Goal: Task Accomplishment & Management: Complete application form

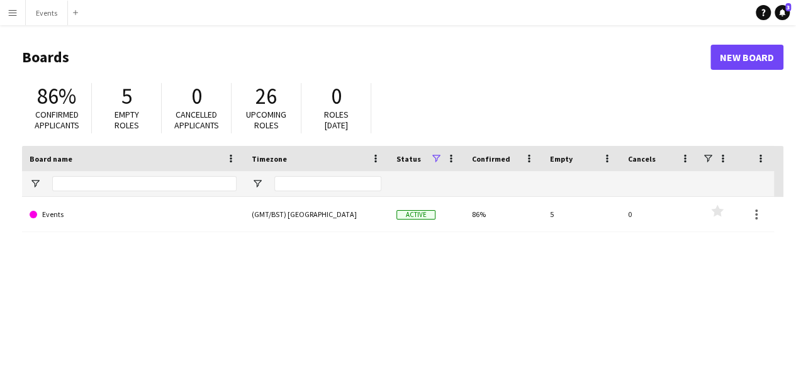
click at [14, 13] on app-icon "Menu" at bounding box center [13, 13] width 10 height 10
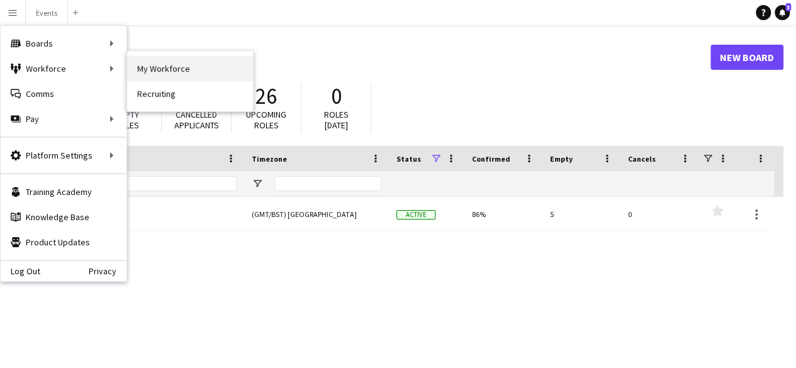
click at [135, 70] on link "My Workforce" at bounding box center [190, 68] width 126 height 25
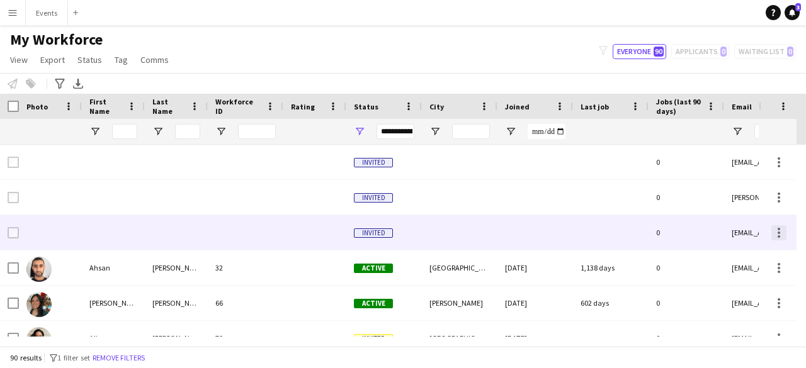
click at [783, 235] on div at bounding box center [778, 232] width 15 height 15
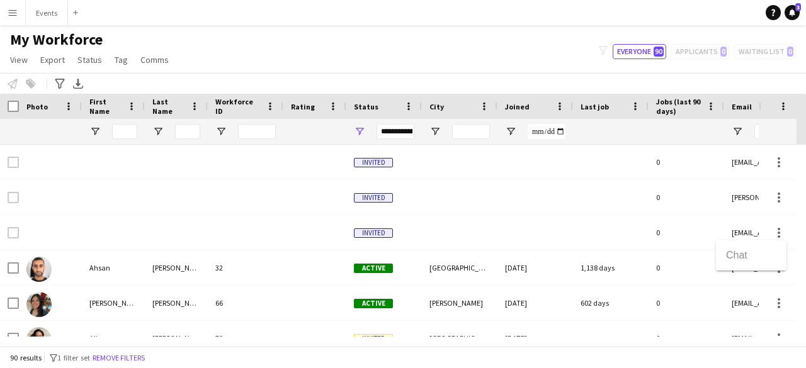
click at [495, 228] on div at bounding box center [403, 184] width 806 height 368
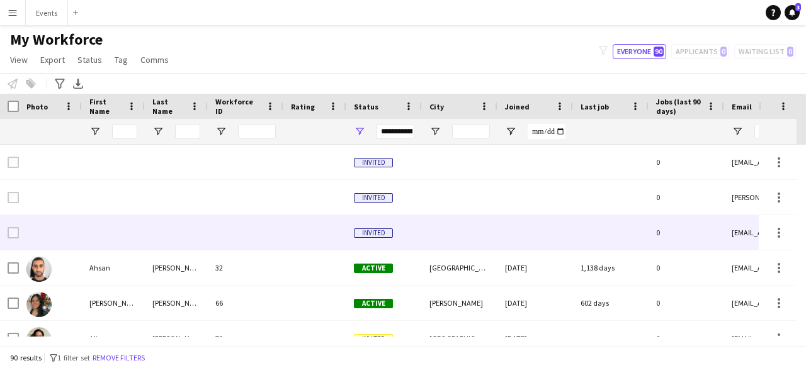
click at [495, 228] on div at bounding box center [460, 232] width 76 height 35
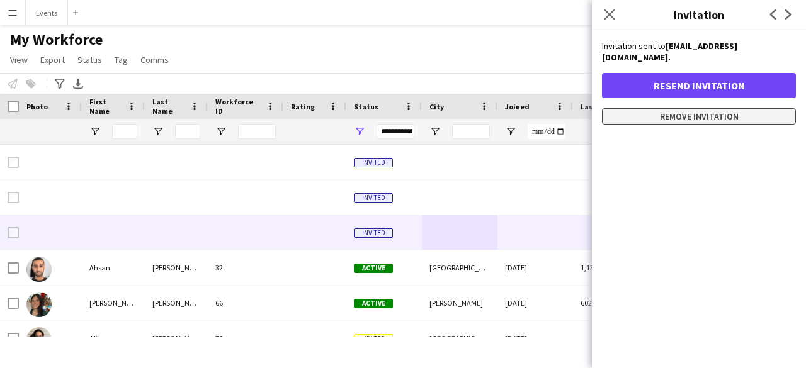
click at [649, 121] on button "Remove invitation" at bounding box center [699, 116] width 194 height 16
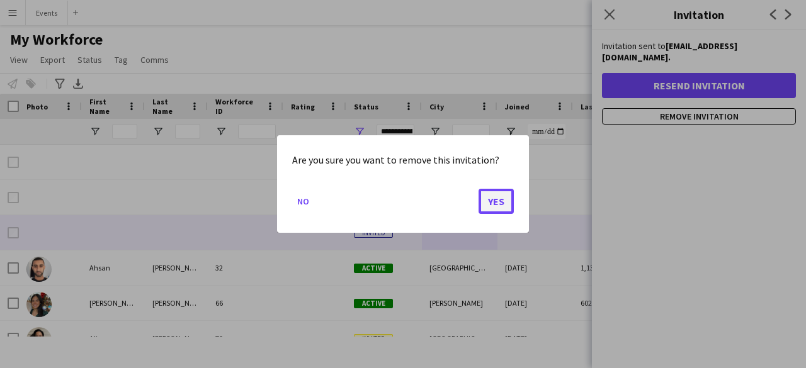
click at [504, 198] on button "Yes" at bounding box center [495, 201] width 35 height 25
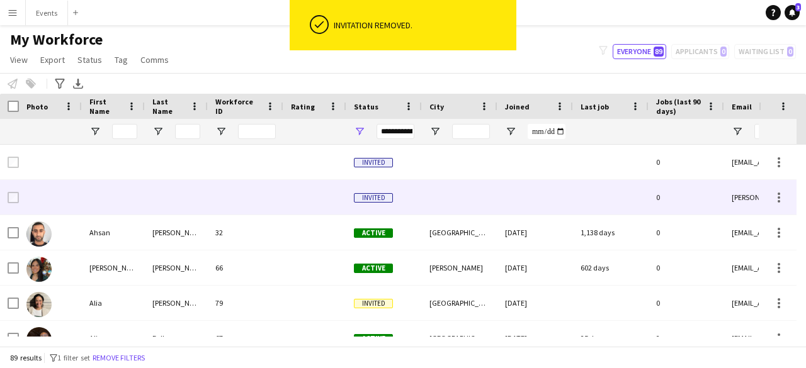
click at [718, 196] on div "0" at bounding box center [686, 197] width 76 height 35
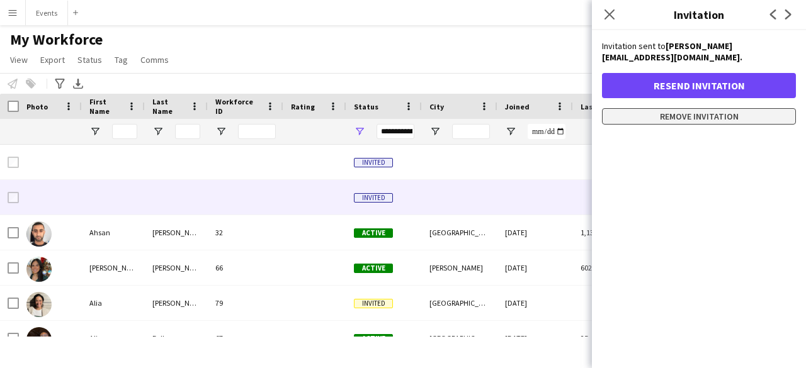
click at [697, 108] on button "Remove invitation" at bounding box center [699, 116] width 194 height 16
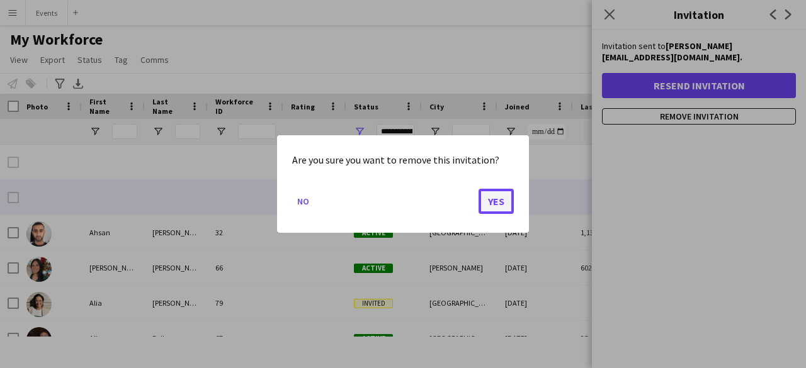
click at [491, 203] on button "Yes" at bounding box center [495, 201] width 35 height 25
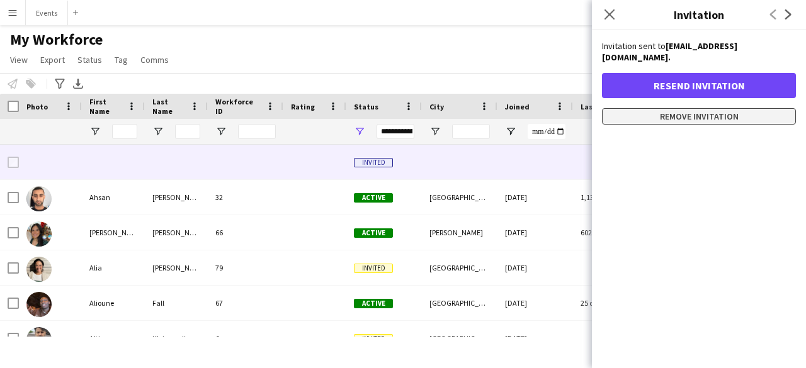
click at [714, 110] on button "Remove invitation" at bounding box center [699, 116] width 194 height 16
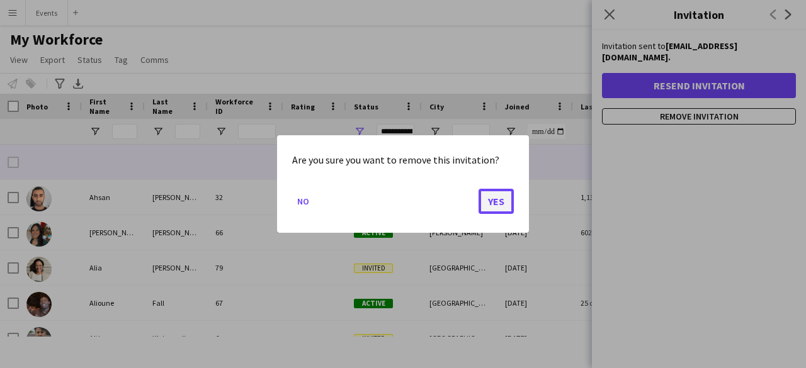
click at [499, 200] on button "Yes" at bounding box center [495, 201] width 35 height 25
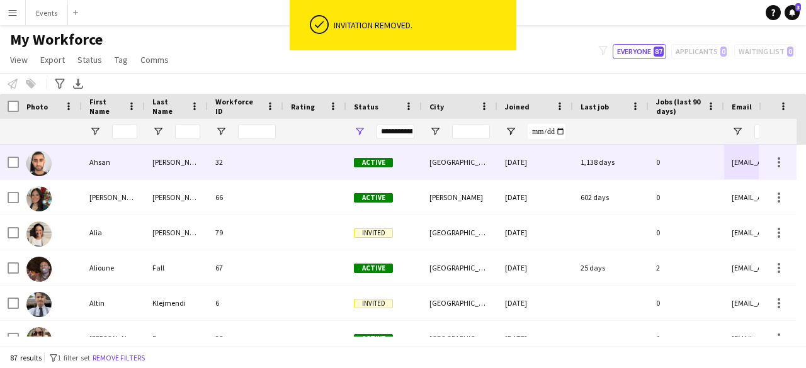
click at [546, 174] on div "[DATE]" at bounding box center [535, 162] width 76 height 35
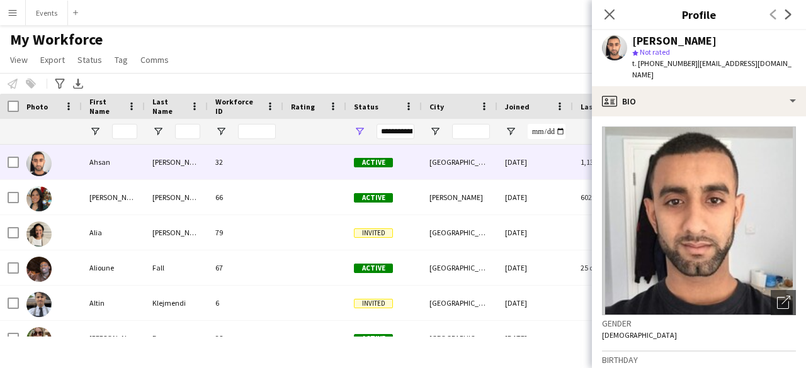
scroll to position [663, 0]
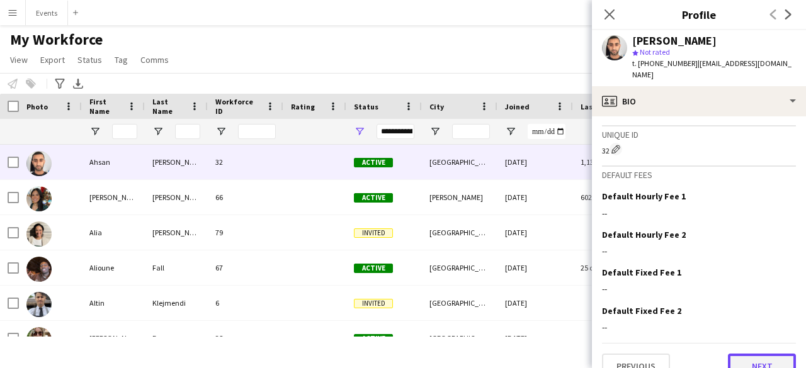
click at [764, 354] on button "Next" at bounding box center [762, 366] width 68 height 25
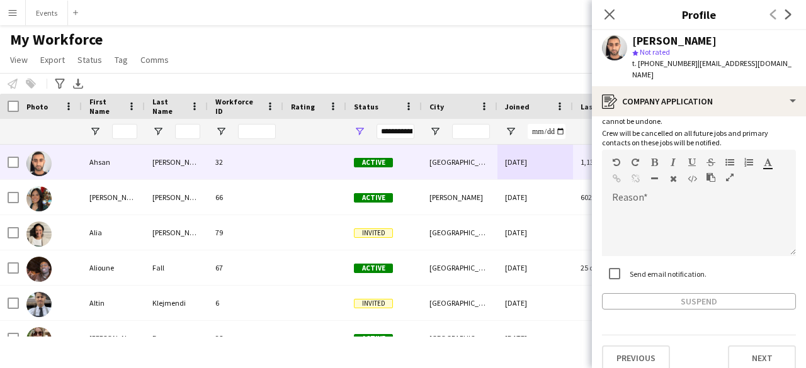
scroll to position [0, 0]
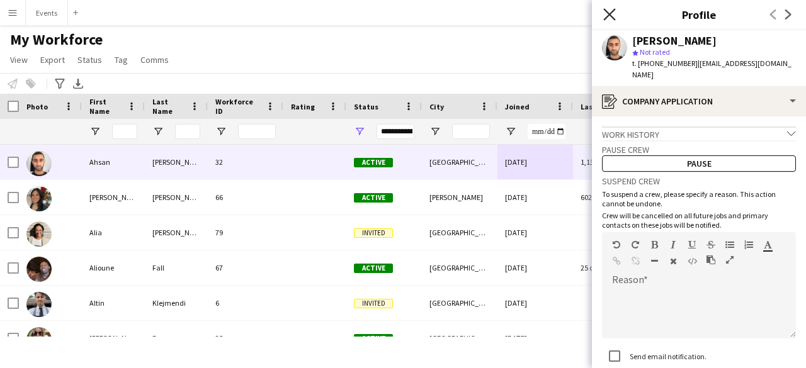
click at [608, 10] on icon "Close pop-in" at bounding box center [609, 14] width 12 height 12
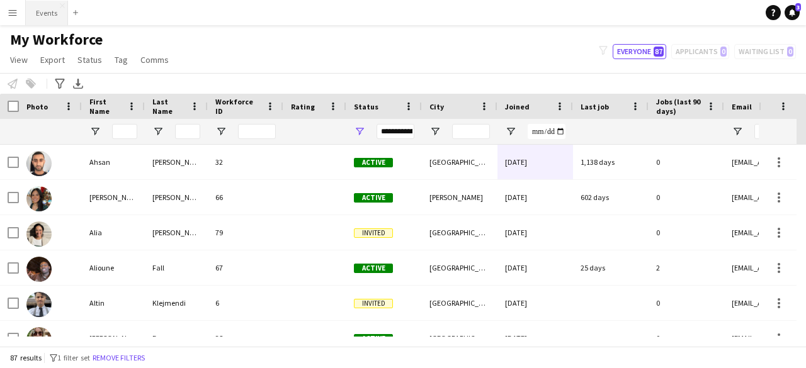
click at [49, 14] on button "Events Close" at bounding box center [47, 13] width 42 height 25
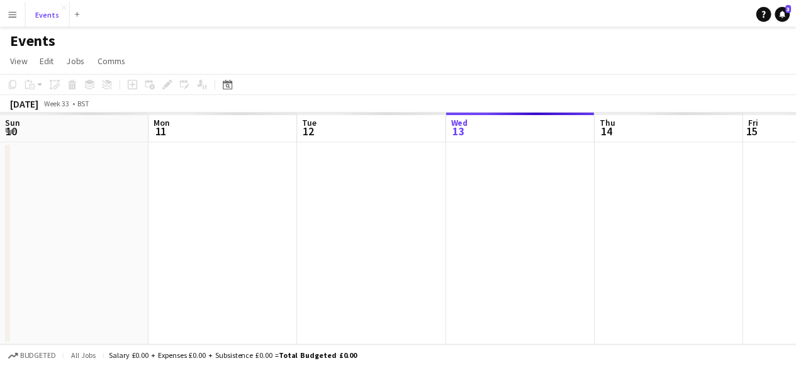
scroll to position [0, 301]
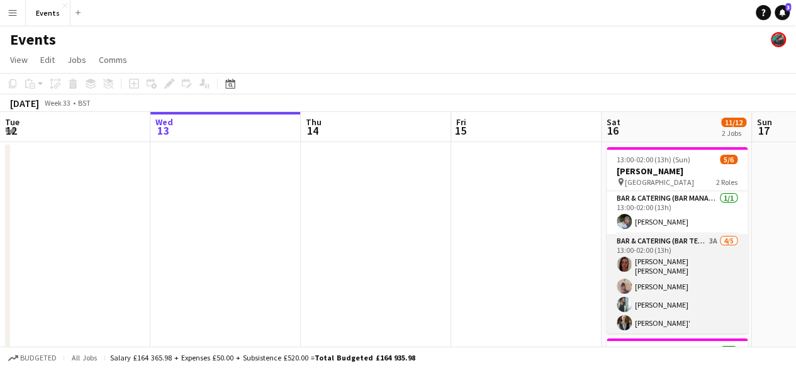
click at [652, 247] on app-card-role "Bar & Catering (Bar Tender) 3A [DATE] 13:00-02:00 (13h) [PERSON_NAME] [PERSON_N…" at bounding box center [677, 294] width 141 height 120
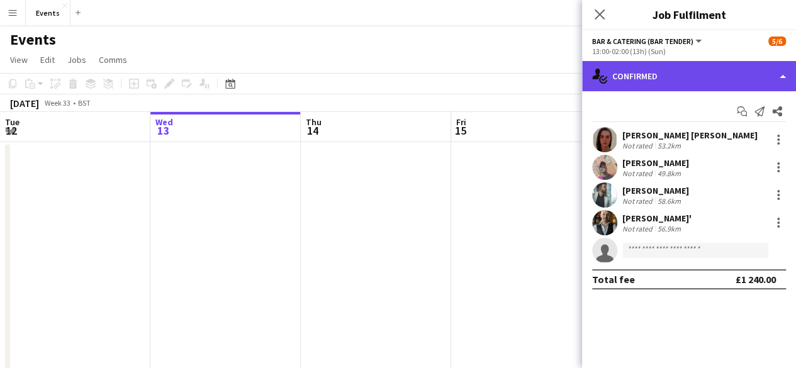
click at [734, 84] on div "single-neutral-actions-check-2 Confirmed" at bounding box center [689, 76] width 214 height 30
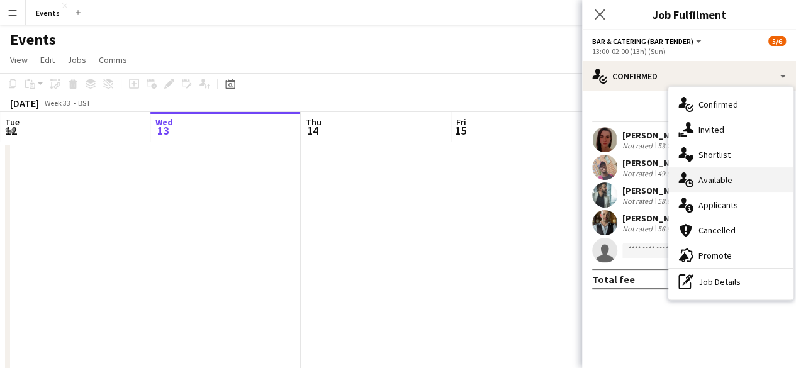
click at [711, 192] on div "single-neutral-actions-upload Available" at bounding box center [731, 179] width 125 height 25
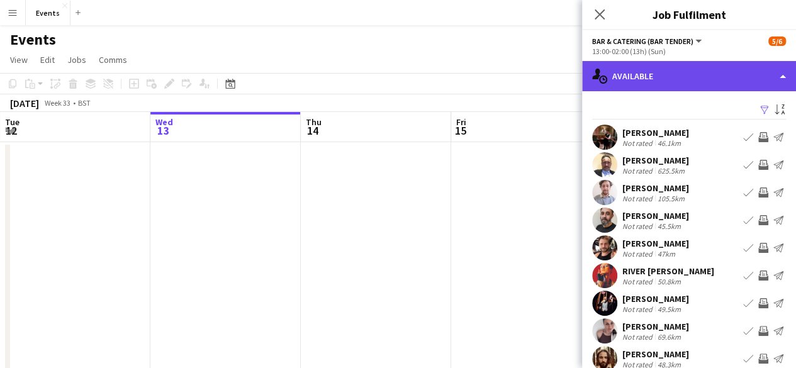
click at [704, 83] on div "single-neutral-actions-upload Available" at bounding box center [689, 76] width 214 height 30
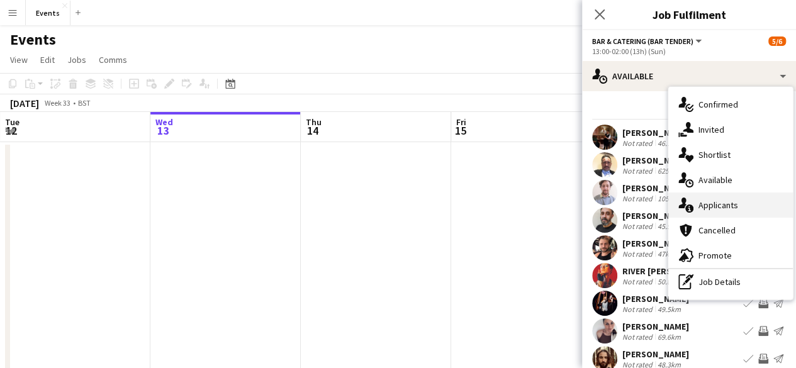
click at [701, 195] on div "single-neutral-actions-information Applicants" at bounding box center [731, 205] width 125 height 25
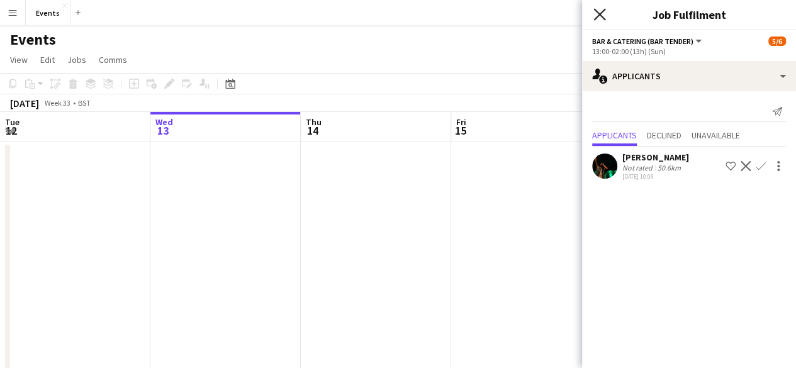
click at [604, 16] on icon "Close pop-in" at bounding box center [600, 14] width 12 height 12
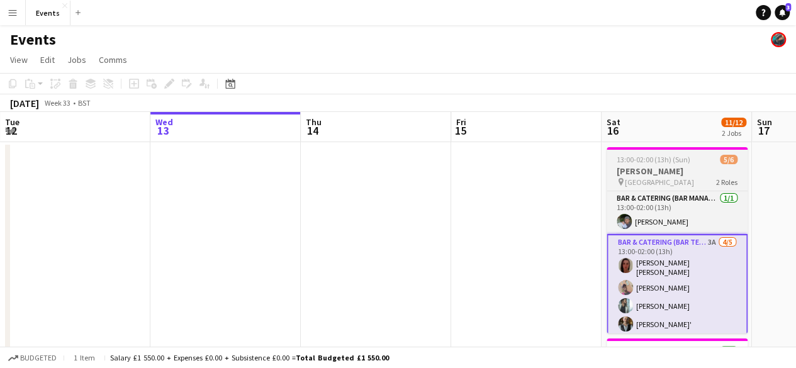
click at [621, 152] on app-job-card "13:00-02:00 (13h) (Sun) 5/6 [PERSON_NAME] pin Waltham House 2 Roles Bar & Cater…" at bounding box center [677, 240] width 141 height 186
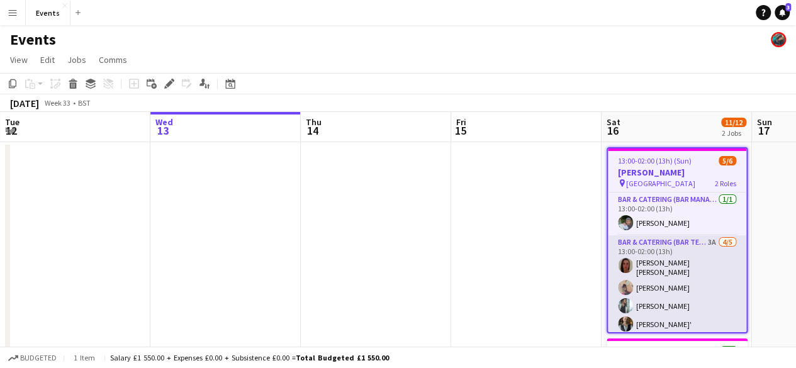
click at [635, 254] on app-card-role "Bar & Catering (Bar Tender) 3A [DATE] 13:00-02:00 (13h) [PERSON_NAME] [PERSON_N…" at bounding box center [677, 295] width 138 height 120
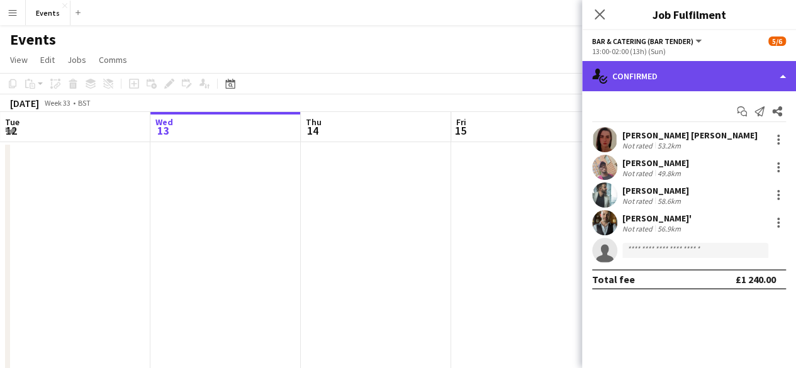
click at [633, 83] on div "single-neutral-actions-check-2 Confirmed" at bounding box center [689, 76] width 214 height 30
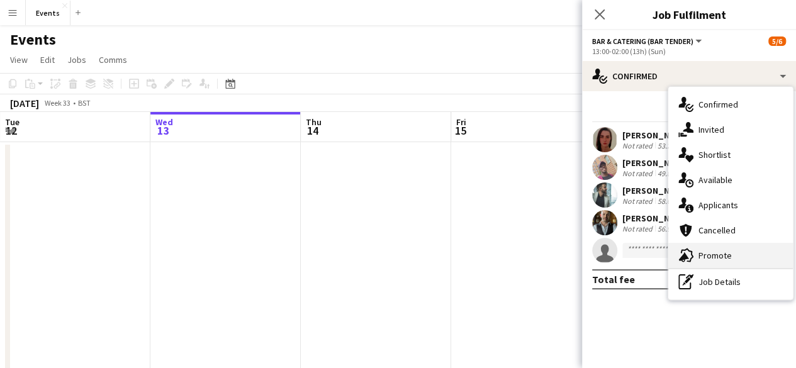
click at [704, 245] on div "advertising-megaphone Promote" at bounding box center [731, 255] width 125 height 25
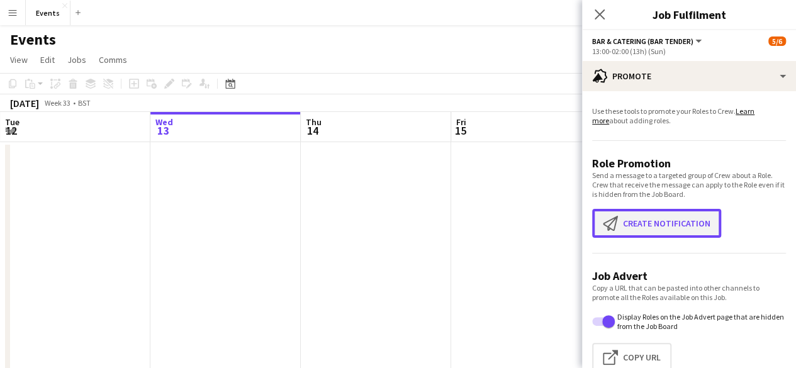
click at [643, 232] on button "Create notification Create notification" at bounding box center [656, 223] width 129 height 29
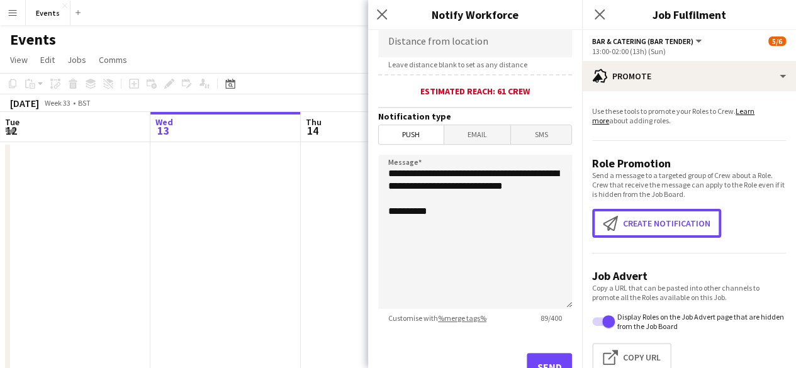
scroll to position [293, 0]
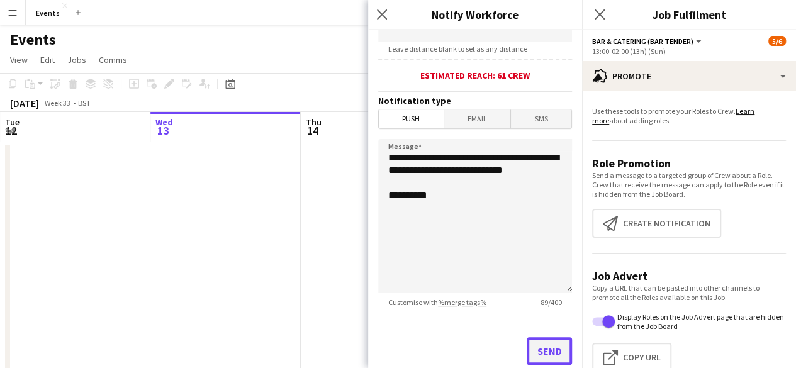
click at [538, 339] on button "Send" at bounding box center [549, 351] width 45 height 28
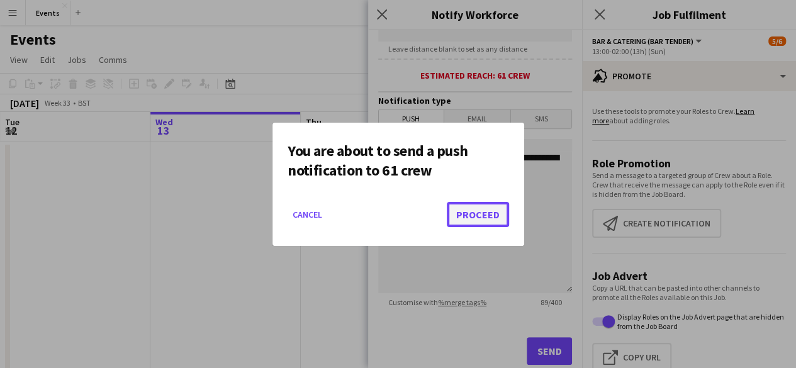
click at [499, 209] on button "Proceed" at bounding box center [478, 214] width 62 height 25
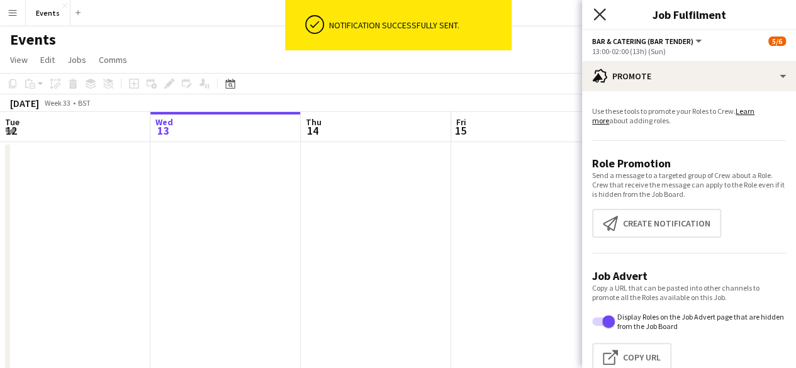
click at [594, 18] on icon "Close pop-in" at bounding box center [600, 14] width 12 height 12
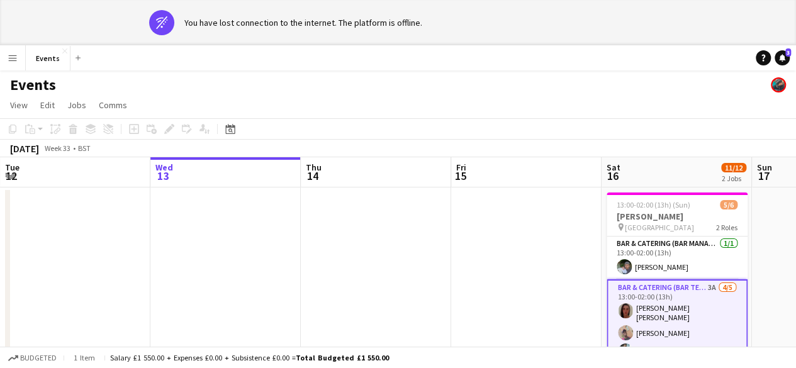
click at [661, 283] on app-card-role "Bar & Catering (Bar Tender) 3A [DATE] 13:00-02:00 (13h) [PERSON_NAME] [PERSON_N…" at bounding box center [677, 340] width 141 height 122
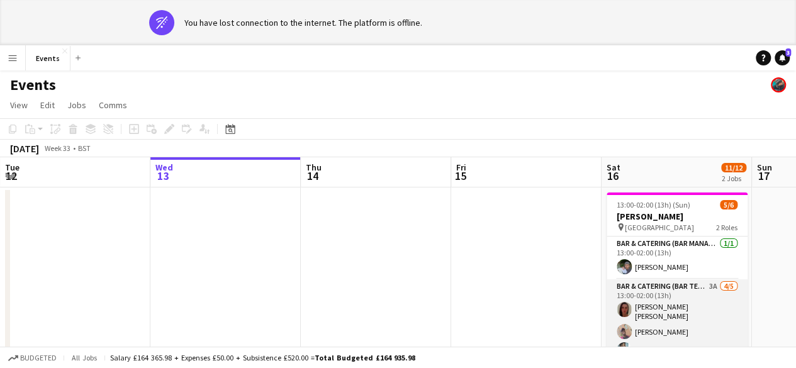
click at [675, 289] on app-card-role "Bar & Catering (Bar Tender) 3A [DATE] 13:00-02:00 (13h) [PERSON_NAME] [PERSON_N…" at bounding box center [677, 339] width 141 height 120
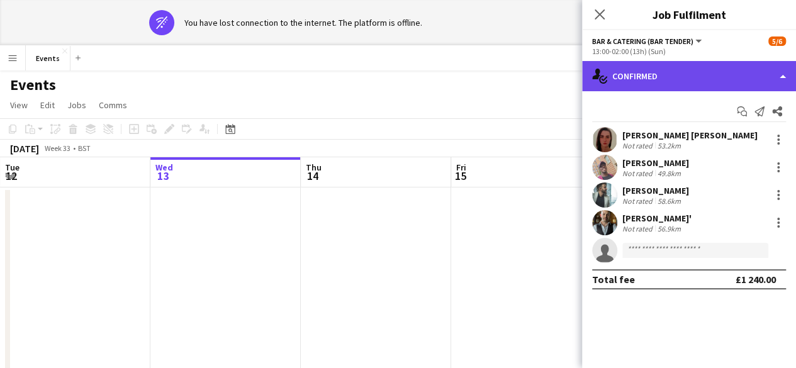
click at [710, 68] on div "single-neutral-actions-check-2 Confirmed" at bounding box center [689, 76] width 214 height 30
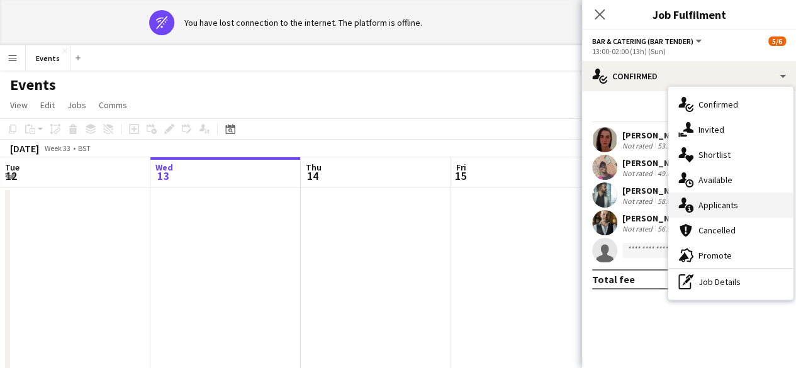
click at [714, 200] on div "single-neutral-actions-information Applicants" at bounding box center [731, 205] width 125 height 25
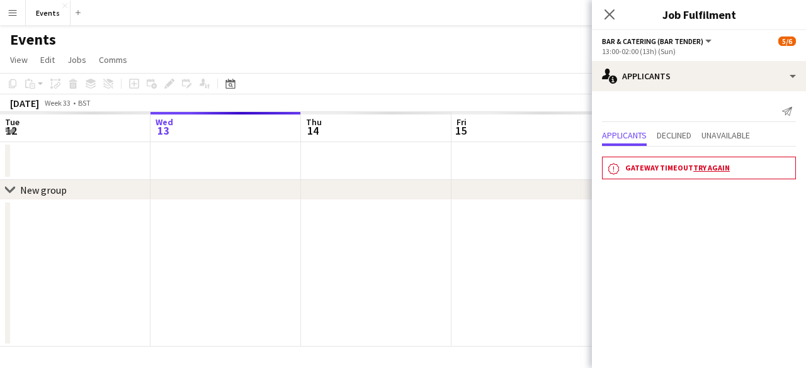
click at [693, 169] on link "Try again" at bounding box center [711, 167] width 37 height 9
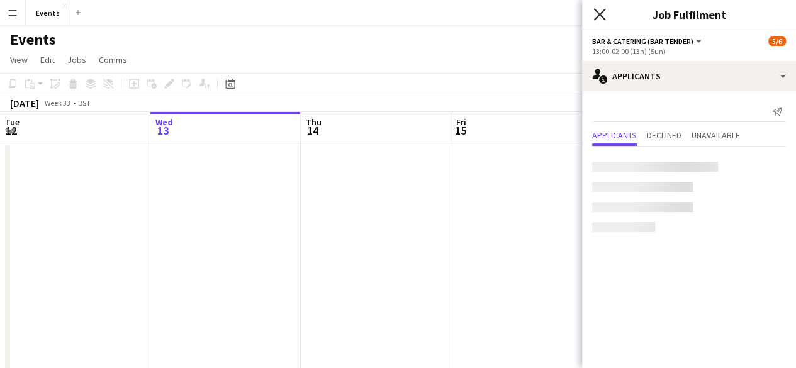
click at [604, 13] on icon "Close pop-in" at bounding box center [600, 14] width 12 height 12
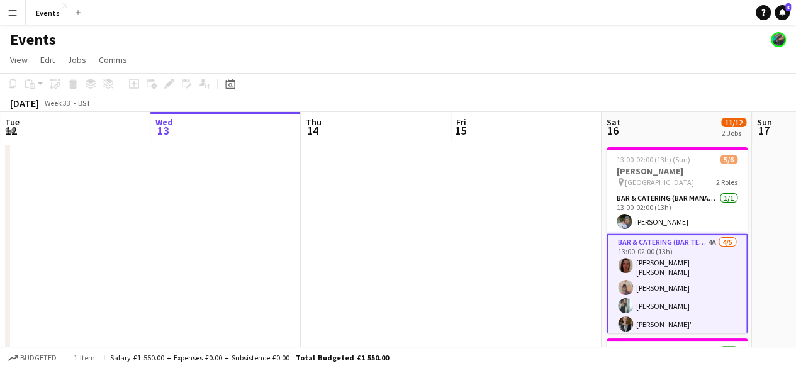
click at [633, 263] on app-card-role "Bar & Catering (Bar Tender) 4A [DATE] 13:00-02:00 (13h) [PERSON_NAME] [PERSON_N…" at bounding box center [677, 295] width 141 height 122
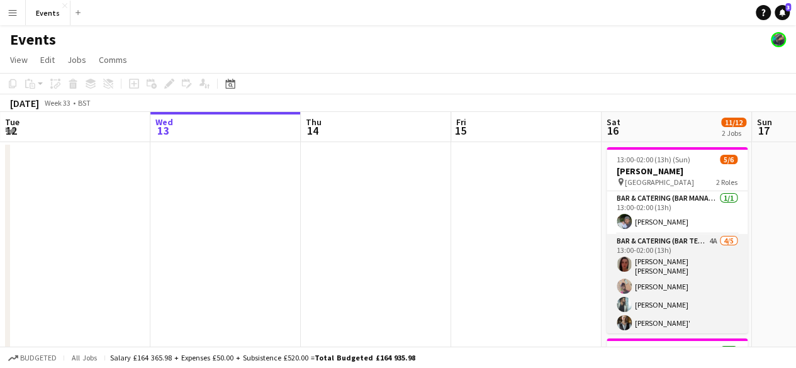
click at [633, 263] on app-card-role "Bar & Catering (Bar Tender) 4A [DATE] 13:00-02:00 (13h) [PERSON_NAME] [PERSON_N…" at bounding box center [677, 294] width 141 height 120
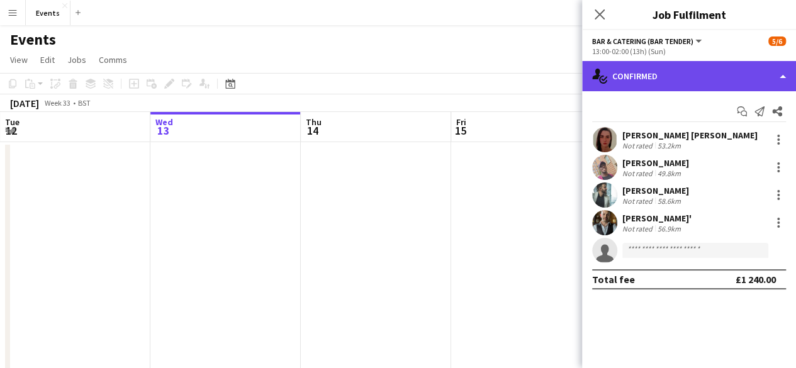
click at [636, 90] on div "single-neutral-actions-check-2 Confirmed" at bounding box center [689, 76] width 214 height 30
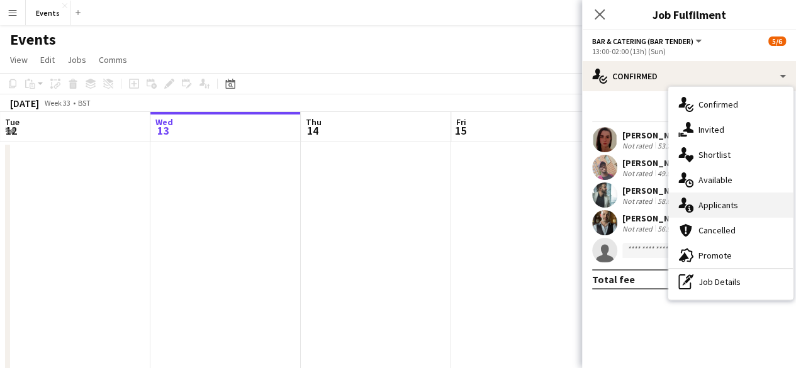
click at [694, 193] on div "single-neutral-actions-information Applicants" at bounding box center [731, 205] width 125 height 25
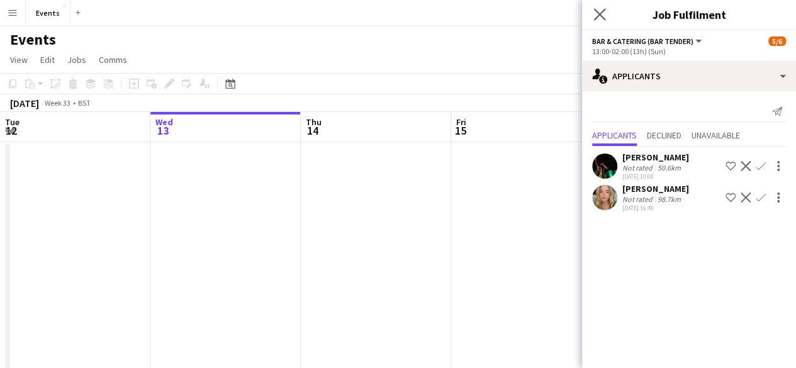
click at [596, 21] on app-icon "Close pop-in" at bounding box center [600, 15] width 18 height 18
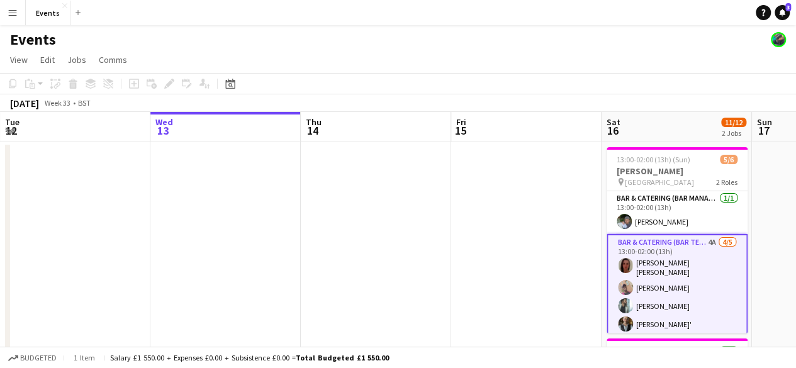
click at [646, 255] on app-card-role "Bar & Catering (Bar Tender) 4A [DATE] 13:00-02:00 (13h) [PERSON_NAME] [PERSON_N…" at bounding box center [677, 295] width 141 height 122
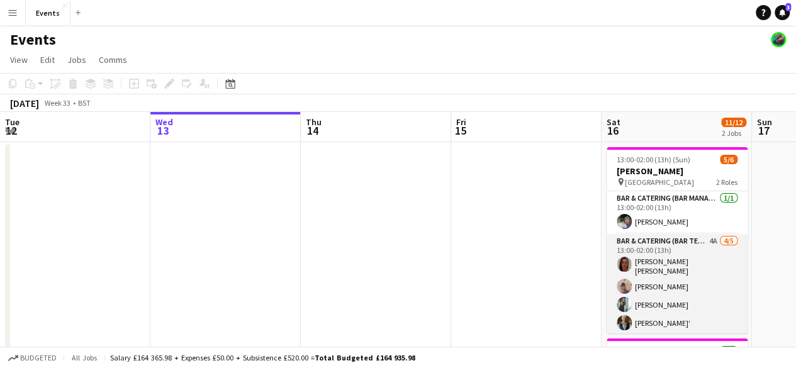
click at [646, 255] on app-card-role "Bar & Catering (Bar Tender) 4A [DATE] 13:00-02:00 (13h) [PERSON_NAME] [PERSON_N…" at bounding box center [677, 294] width 141 height 120
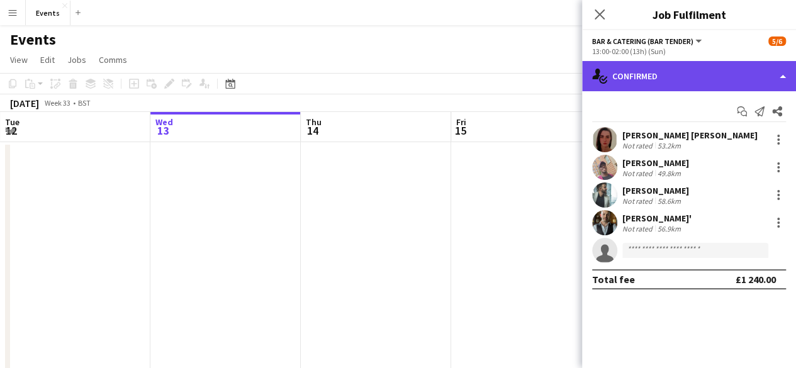
click at [655, 80] on div "single-neutral-actions-check-2 Confirmed" at bounding box center [689, 76] width 214 height 30
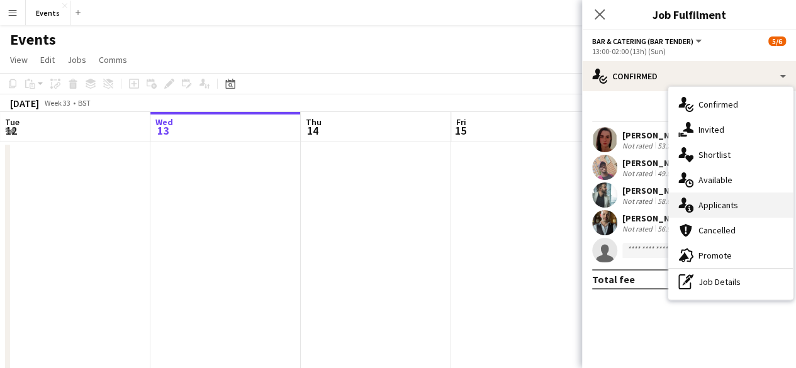
click at [726, 198] on div "single-neutral-actions-information Applicants" at bounding box center [731, 205] width 125 height 25
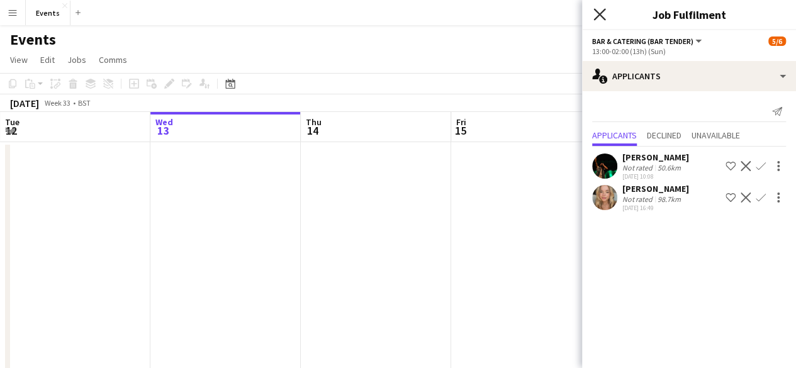
click at [599, 11] on icon "Close pop-in" at bounding box center [600, 14] width 12 height 12
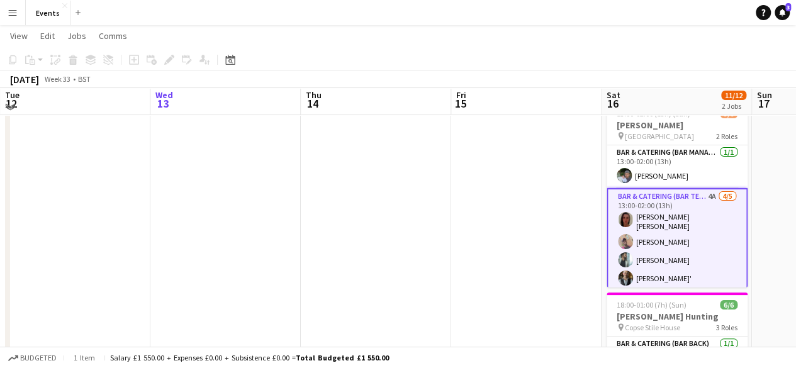
scroll to position [42, 0]
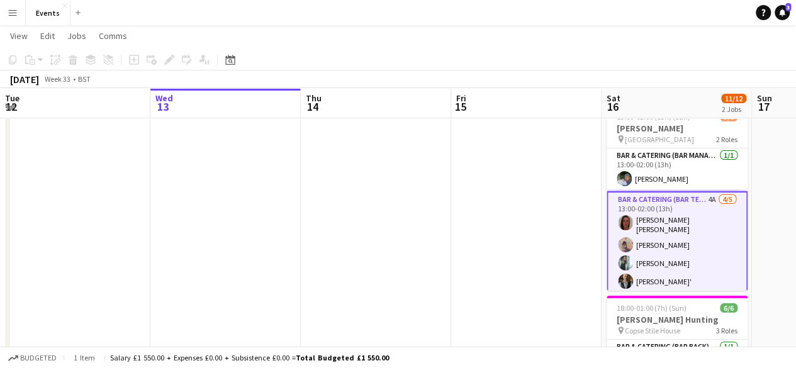
click at [677, 200] on app-card-role "Bar & Catering (Bar Tender) 4A [DATE] 13:00-02:00 (13h) [PERSON_NAME] [PERSON_N…" at bounding box center [677, 252] width 141 height 122
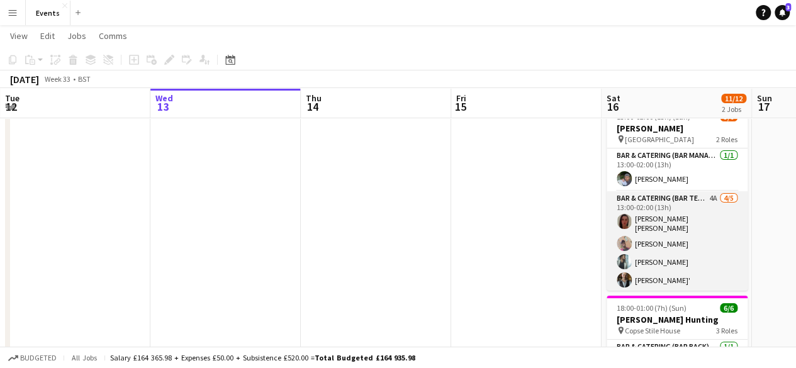
click at [677, 200] on app-card-role "Bar & Catering (Bar Tender) 4A [DATE] 13:00-02:00 (13h) [PERSON_NAME] [PERSON_N…" at bounding box center [677, 251] width 141 height 120
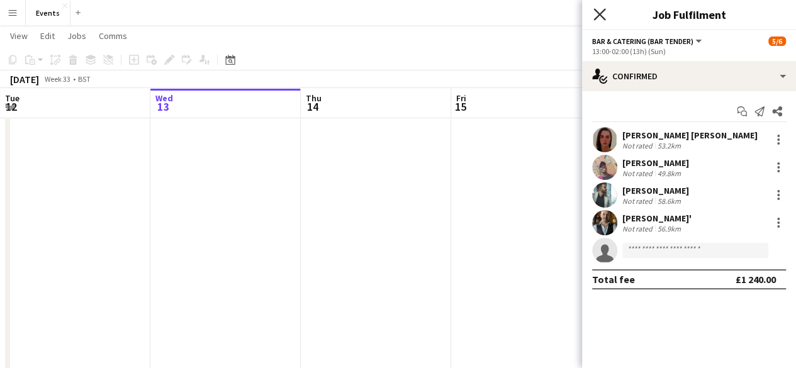
click at [601, 14] on icon "Close pop-in" at bounding box center [600, 14] width 12 height 12
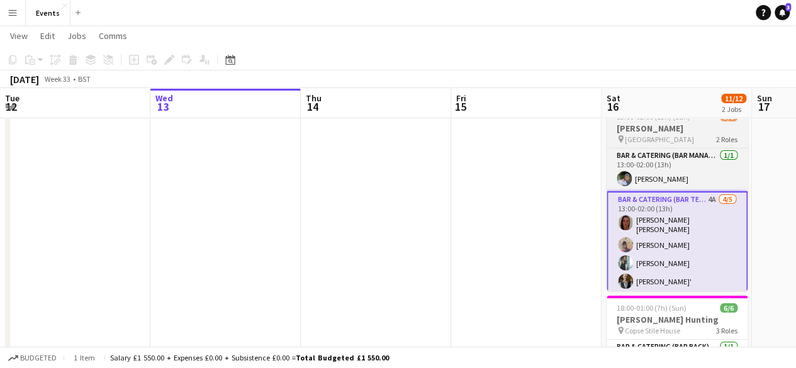
click at [651, 140] on span "[GEOGRAPHIC_DATA]" at bounding box center [659, 139] width 69 height 9
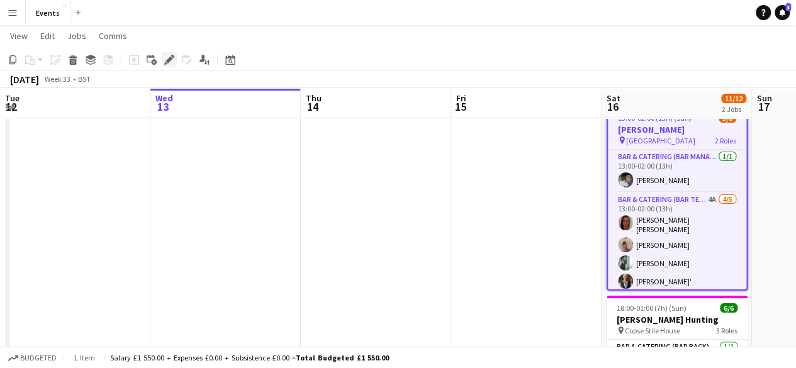
click at [170, 57] on icon at bounding box center [169, 60] width 7 height 7
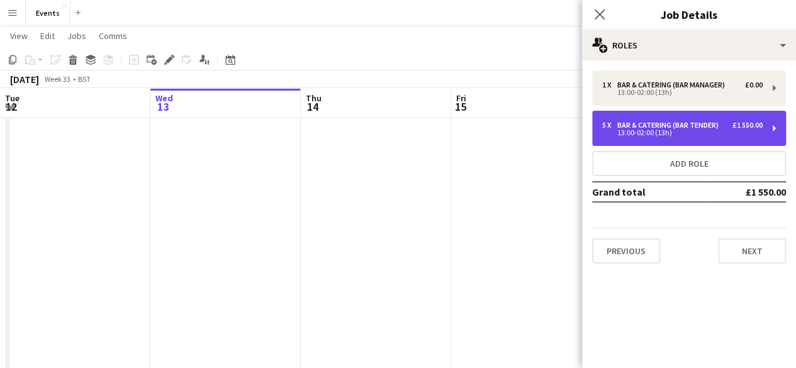
click at [638, 124] on div "Bar & Catering (Bar Tender)" at bounding box center [671, 125] width 106 height 9
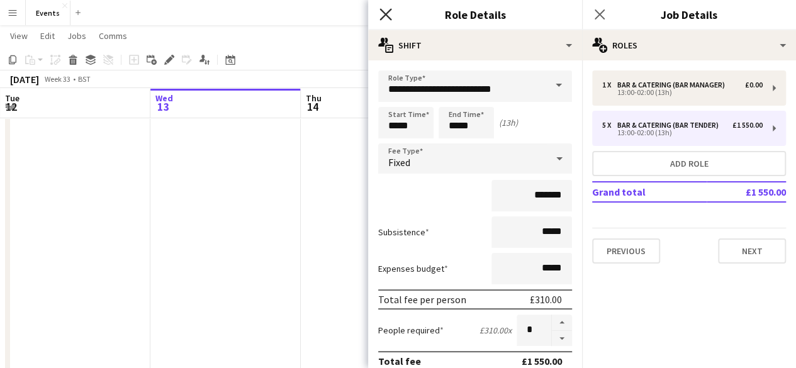
click at [391, 11] on icon "Close pop-in" at bounding box center [386, 14] width 12 height 12
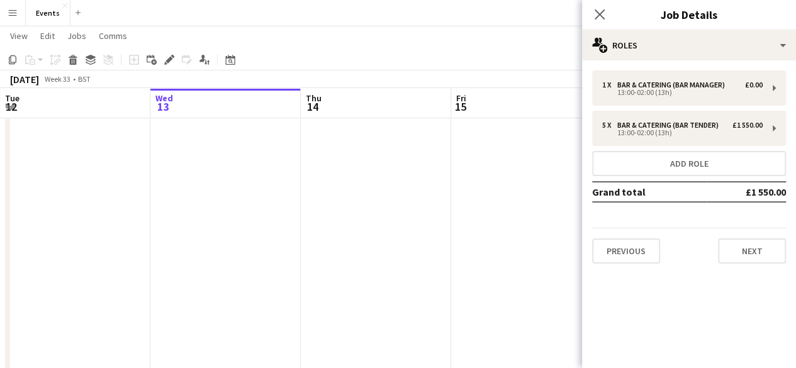
click at [14, 14] on app-icon "Menu" at bounding box center [13, 13] width 10 height 10
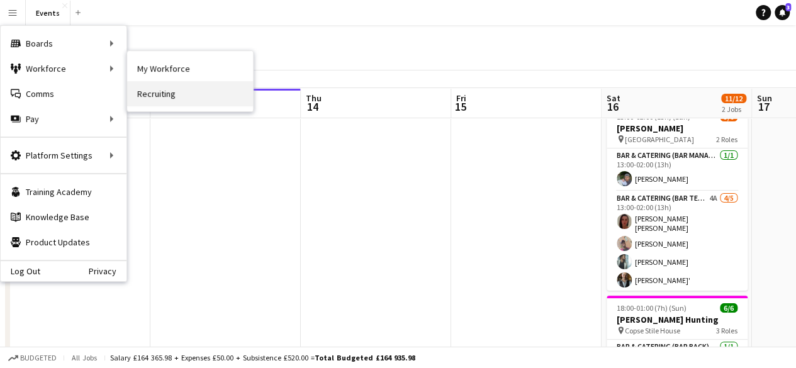
click at [144, 93] on link "Recruiting" at bounding box center [190, 93] width 126 height 25
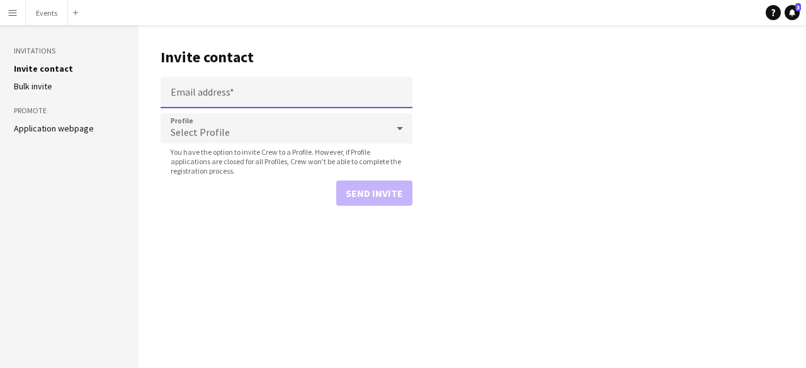
click at [194, 94] on input "Email address" at bounding box center [287, 92] width 252 height 31
paste input "**********"
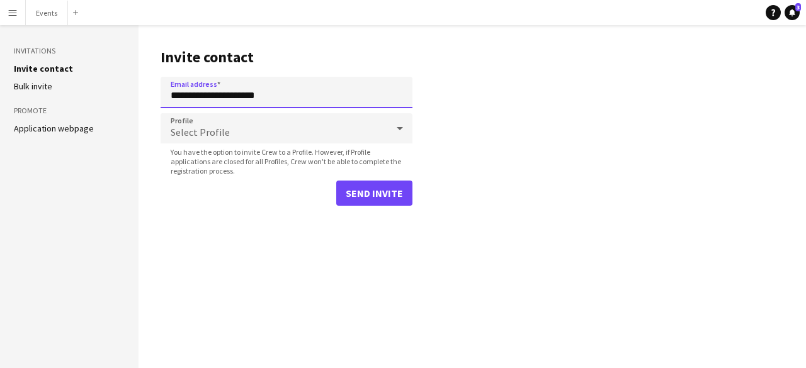
type input "**********"
click at [222, 122] on div "Select Profile" at bounding box center [274, 128] width 227 height 30
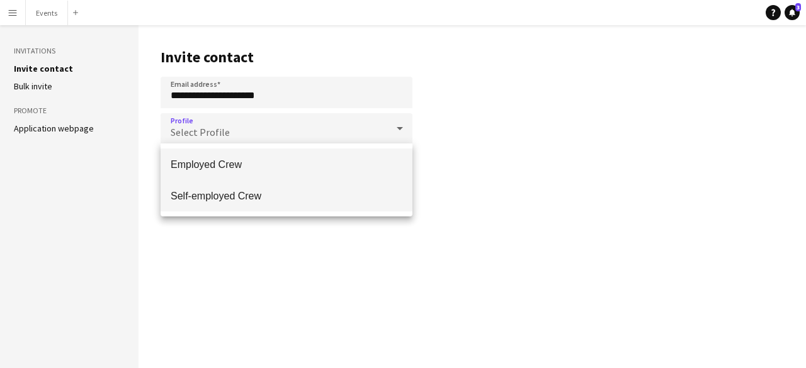
click at [233, 206] on mat-option "Self-employed Crew" at bounding box center [287, 195] width 252 height 31
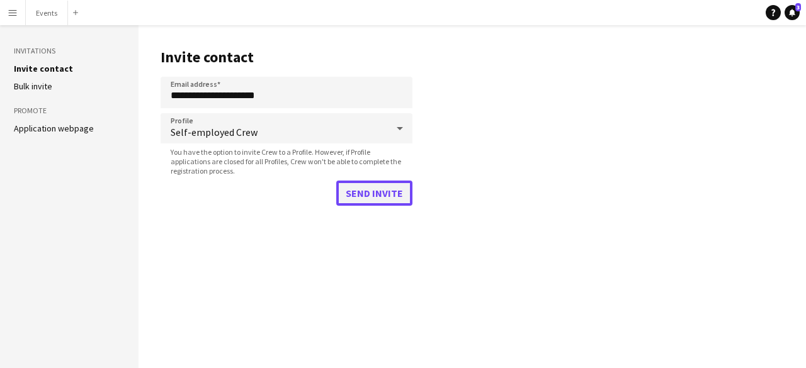
click at [365, 196] on button "Send invite" at bounding box center [374, 193] width 76 height 25
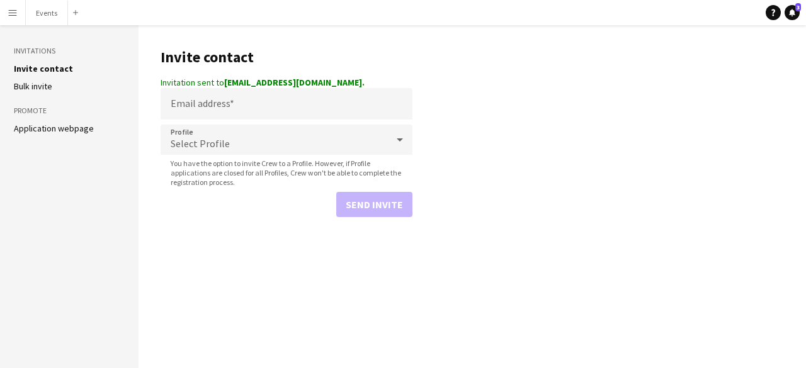
click at [9, 11] on app-icon "Menu" at bounding box center [13, 13] width 10 height 10
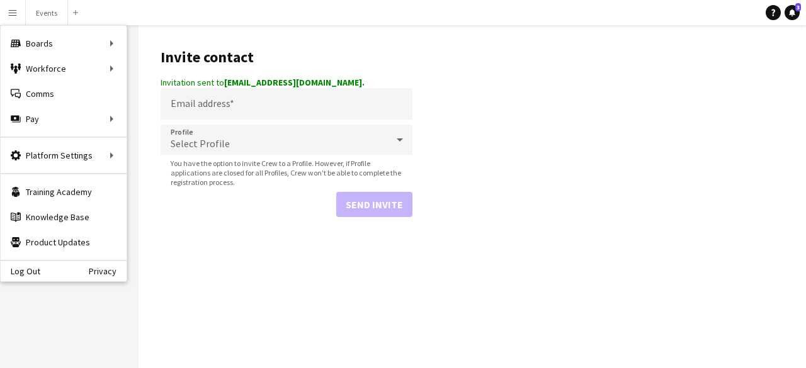
click at [45, 271] on div "Log Out Privacy" at bounding box center [64, 270] width 126 height 21
click at [37, 272] on link "Log Out" at bounding box center [21, 271] width 40 height 10
